Goal: Information Seeking & Learning: Understand process/instructions

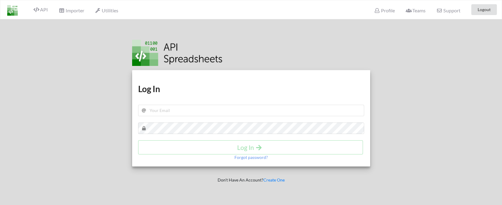
click at [181, 91] on h1 "Log In" at bounding box center [251, 88] width 226 height 11
click at [40, 9] on span "API" at bounding box center [40, 10] width 14 height 7
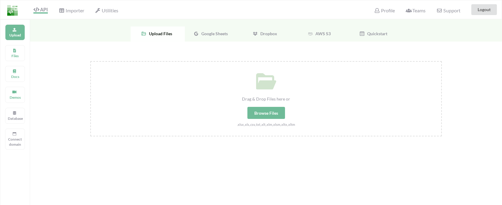
click at [225, 38] on div "Google Sheets" at bounding box center [212, 33] width 54 height 15
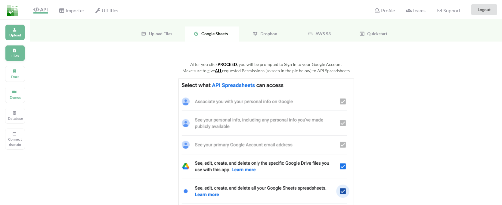
click at [11, 48] on div "Files" at bounding box center [15, 53] width 20 height 16
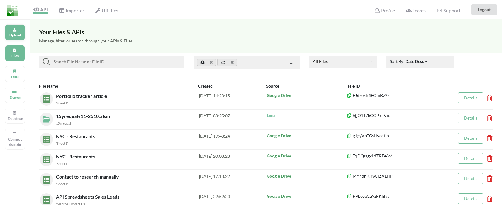
click at [12, 36] on p "Upload" at bounding box center [15, 34] width 14 height 5
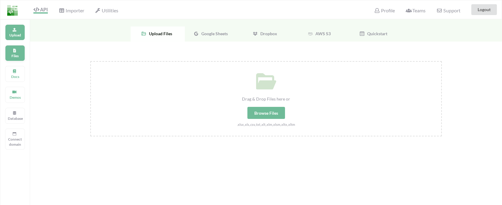
click at [11, 51] on div "Files" at bounding box center [15, 53] width 20 height 16
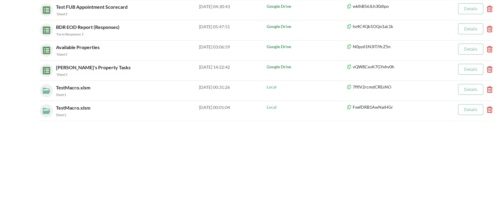
scroll to position [34, 0]
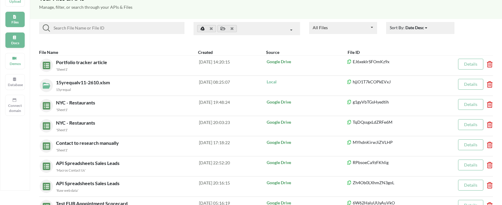
click at [11, 42] on p "Docs" at bounding box center [15, 42] width 14 height 5
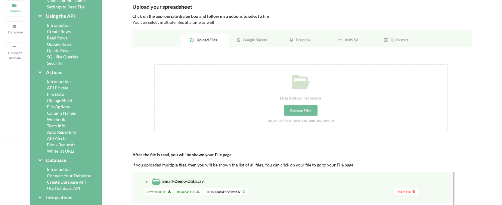
scroll to position [0, 0]
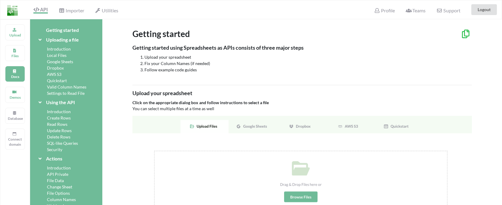
click at [63, 49] on div "Introduction" at bounding box center [66, 49] width 58 height 6
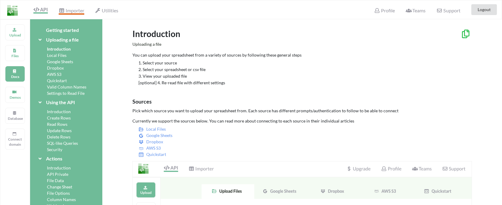
click at [83, 9] on span "Importer" at bounding box center [71, 11] width 25 height 7
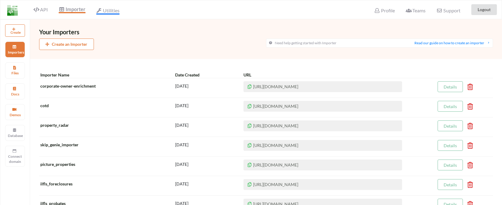
click at [113, 11] on span "Utilities" at bounding box center [107, 11] width 23 height 7
